Goal: Information Seeking & Learning: Learn about a topic

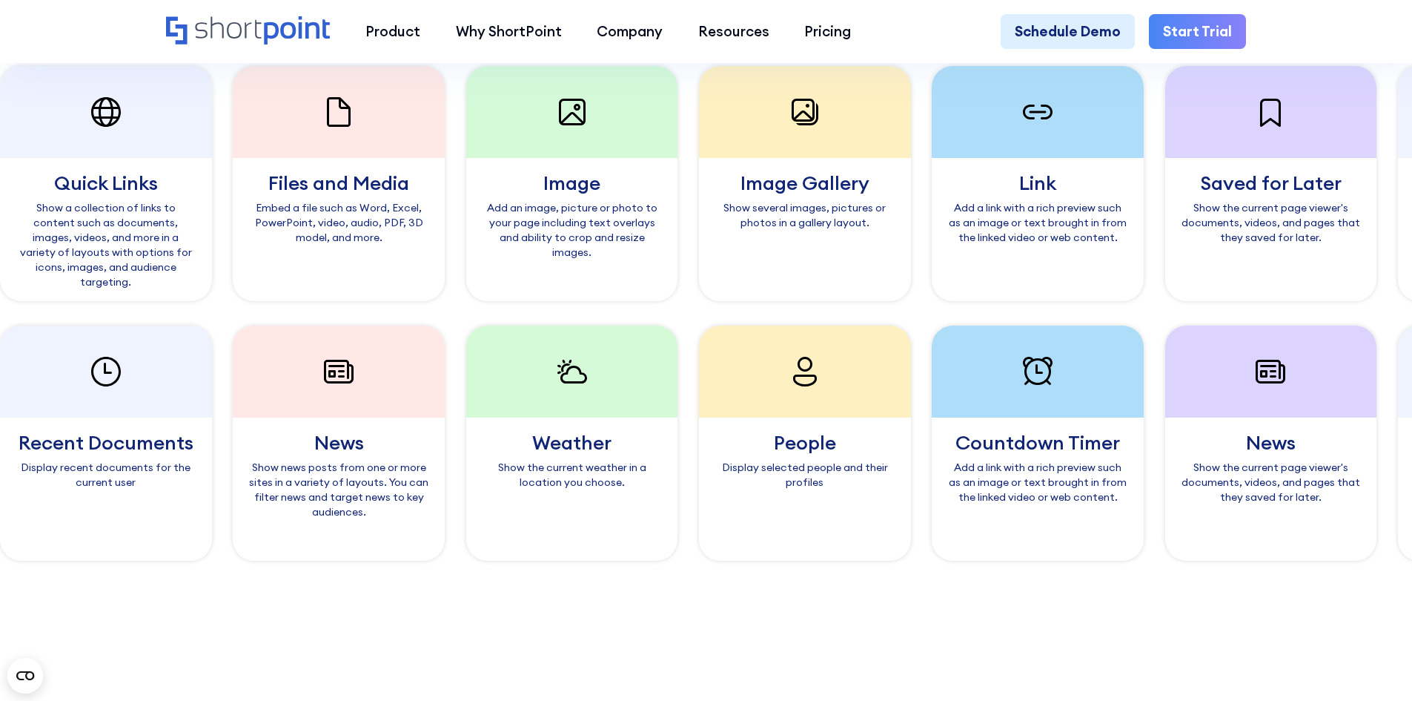
scroll to position [1483, 0]
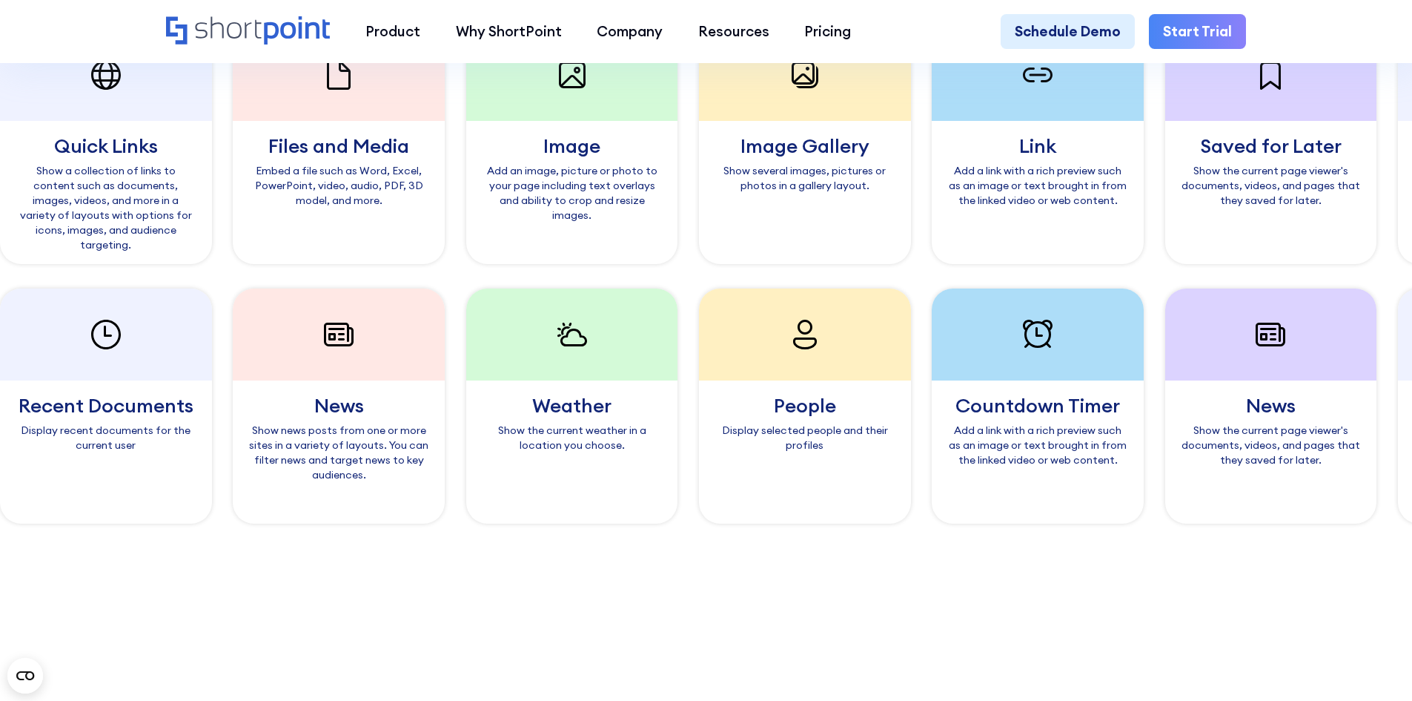
click at [1343, 156] on div "Divider" at bounding box center [1433, 145] width 180 height 19
click at [1344, 193] on div "Add a line to divide areas on your page." at bounding box center [1434, 178] width 180 height 30
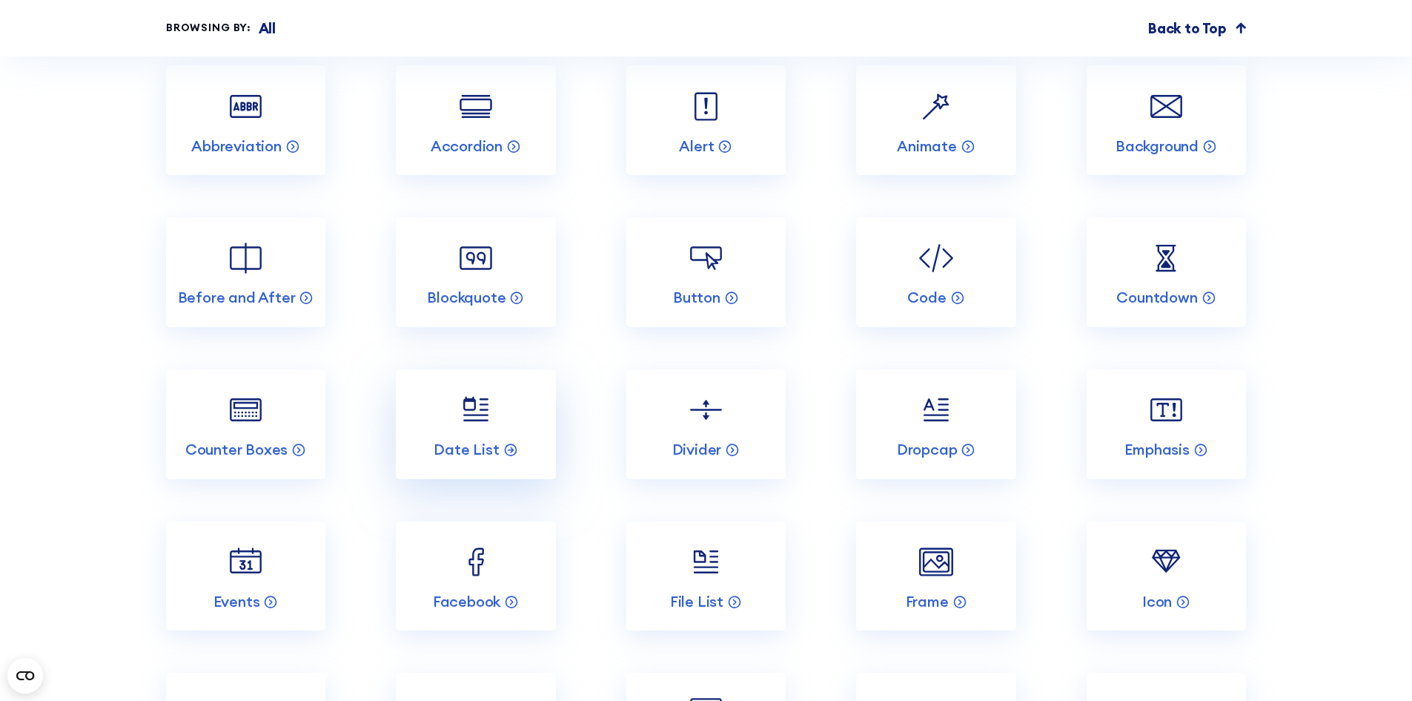
scroll to position [8970, 0]
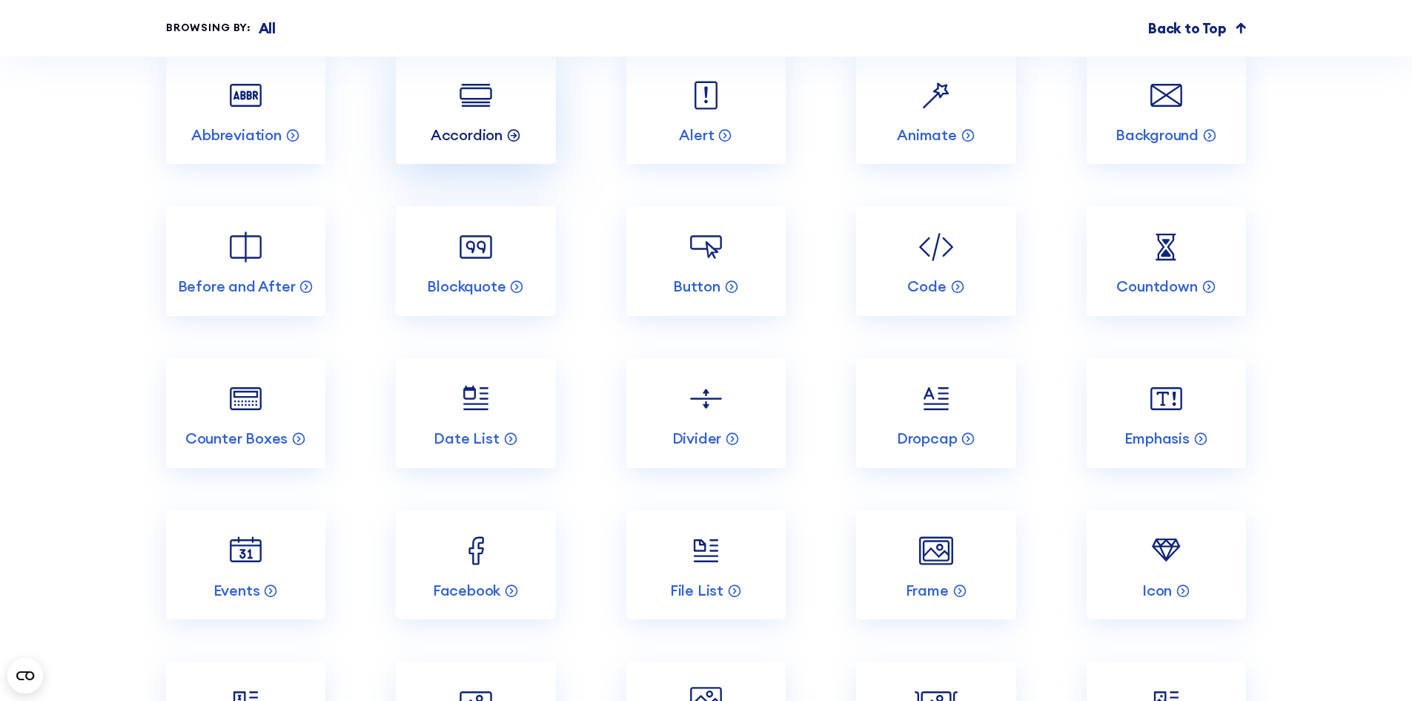
click at [482, 145] on p "Accordion" at bounding box center [467, 134] width 72 height 19
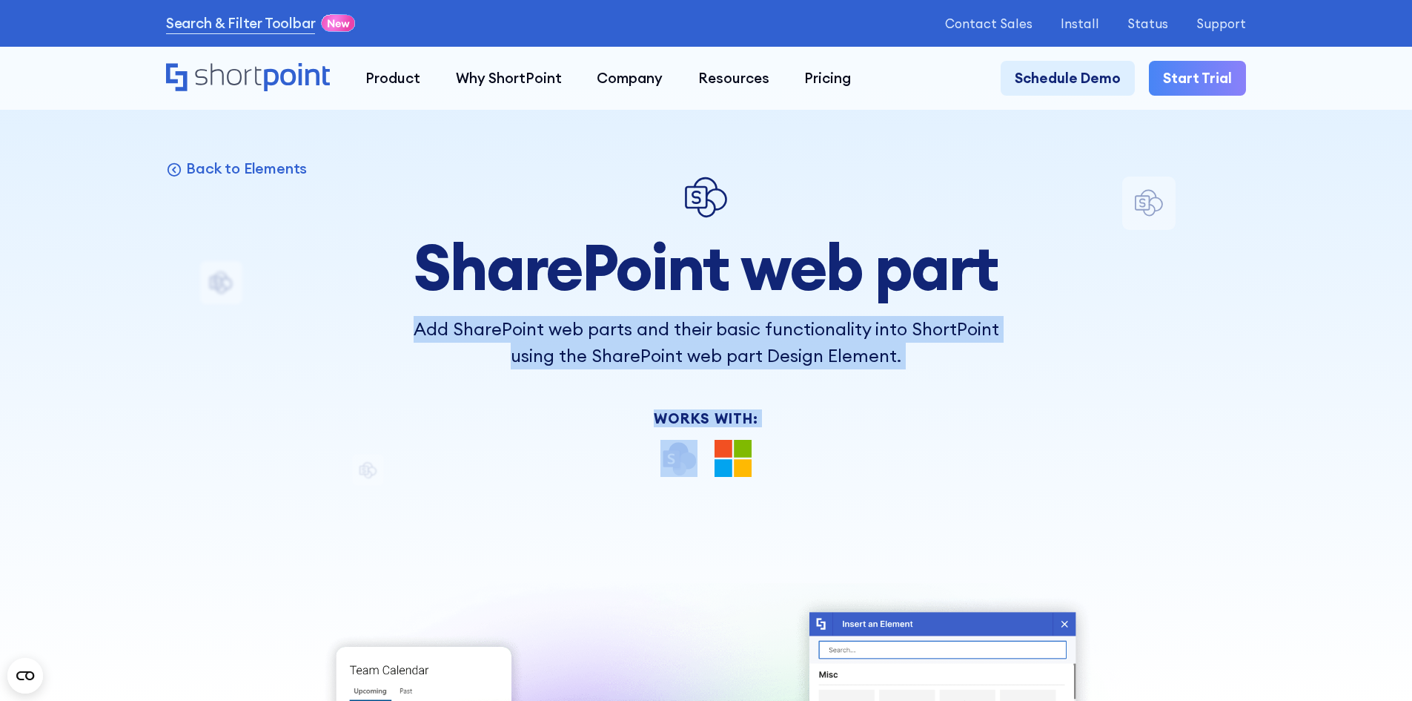
drag, startPoint x: 33, startPoint y: 63, endPoint x: 265, endPoint y: 339, distance: 360.4
click at [265, 339] on div "Back to Elements SharePoint web part Add SharePoint web parts and their basic f…" at bounding box center [706, 711] width 1080 height 1070
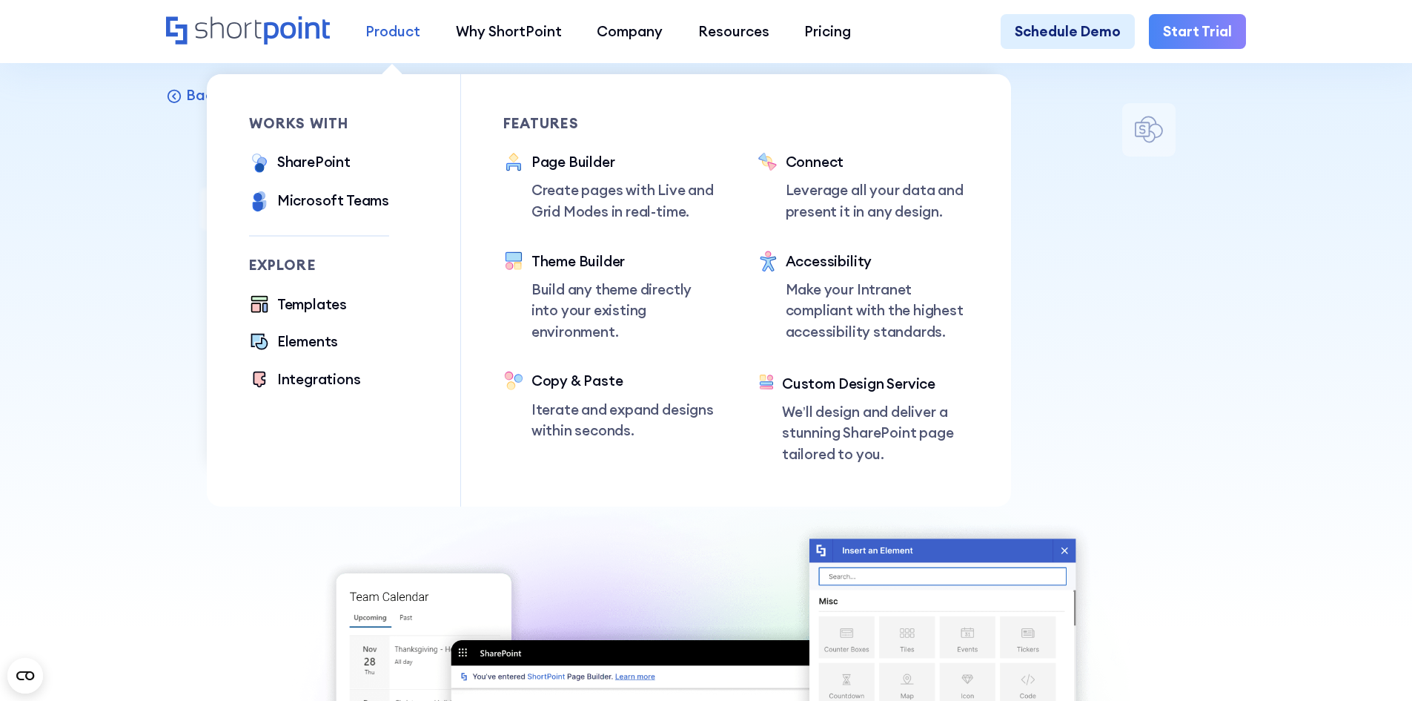
scroll to position [74, 0]
